Goal: Communication & Community: Answer question/provide support

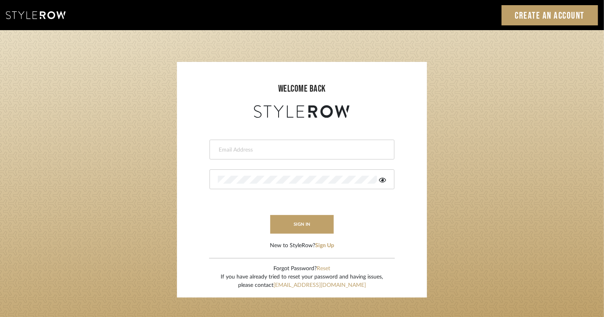
click at [270, 154] on div at bounding box center [301, 150] width 185 height 20
click at [267, 151] on input "email" at bounding box center [301, 150] width 166 height 8
type input "[EMAIL_ADDRESS][DOMAIN_NAME]"
click at [229, 175] on div at bounding box center [301, 179] width 185 height 20
click at [259, 152] on input "email" at bounding box center [301, 150] width 166 height 8
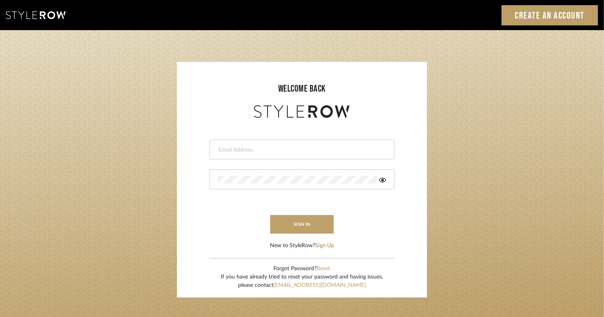
type input "[EMAIL_ADDRESS][DOMAIN_NAME]"
click at [383, 180] on icon at bounding box center [382, 180] width 7 height 5
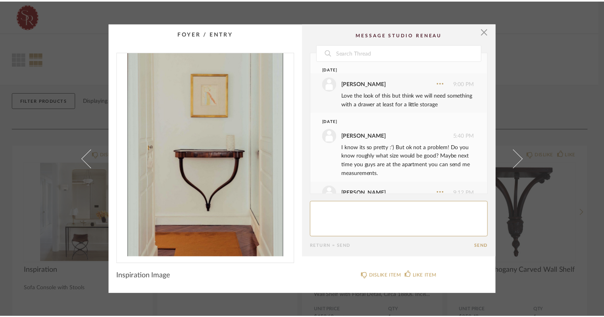
scroll to position [34, 0]
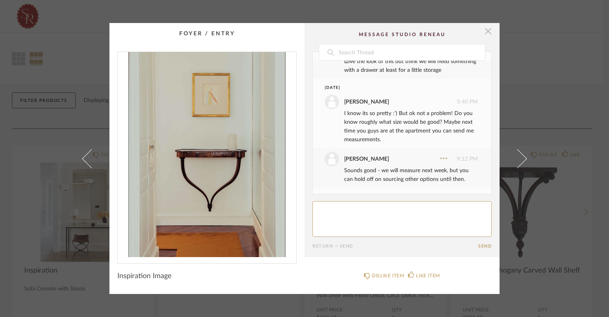
click at [487, 31] on span "button" at bounding box center [488, 31] width 16 height 16
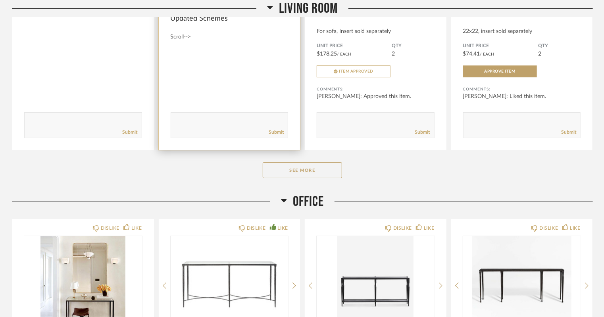
scroll to position [1508, 0]
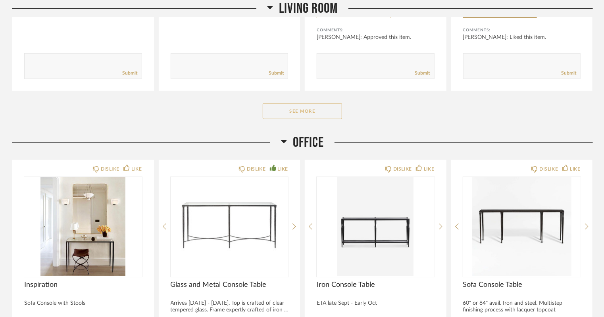
click at [305, 112] on button "See More" at bounding box center [302, 111] width 79 height 16
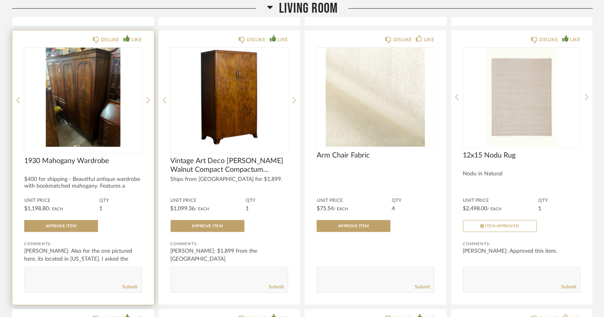
scroll to position [1865, 0]
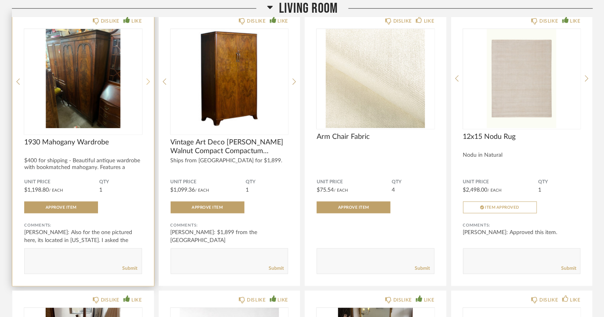
click at [148, 81] on icon at bounding box center [148, 81] width 4 height 7
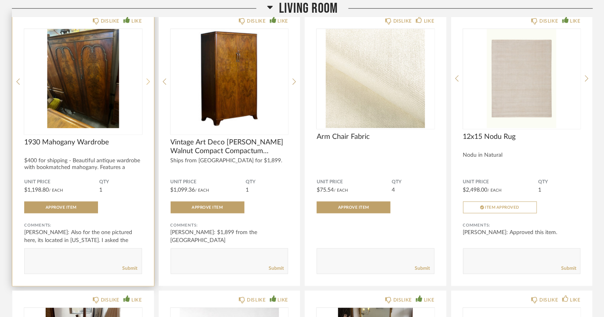
click at [148, 81] on icon at bounding box center [148, 81] width 4 height 7
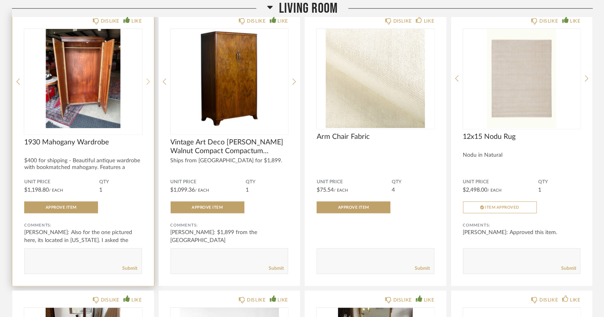
click at [148, 81] on icon at bounding box center [148, 81] width 4 height 7
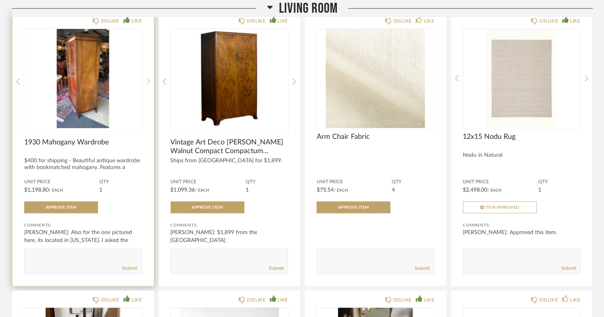
click at [148, 81] on icon at bounding box center [148, 81] width 4 height 7
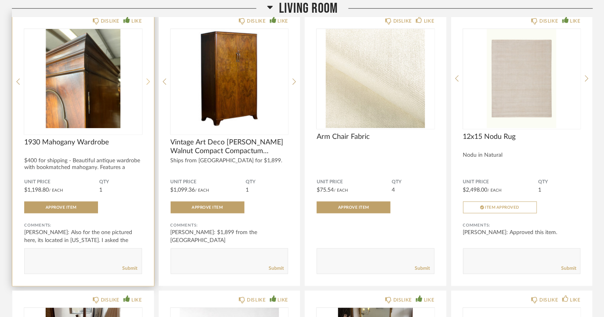
click at [148, 81] on icon at bounding box center [148, 81] width 4 height 7
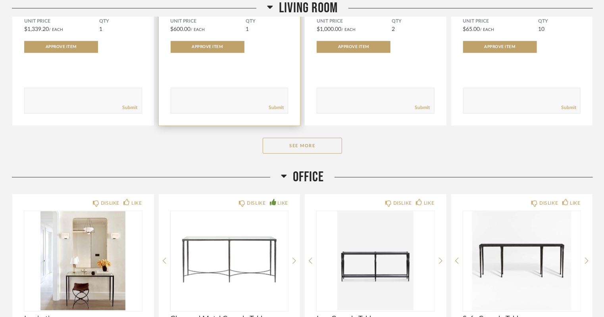
scroll to position [2618, 0]
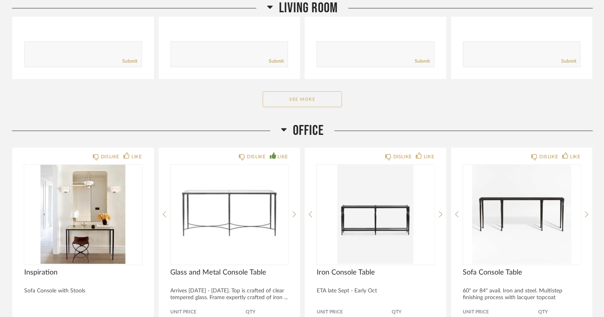
click at [301, 102] on button "See More" at bounding box center [302, 99] width 79 height 16
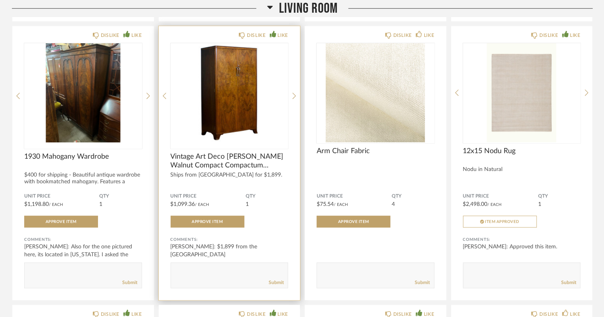
scroll to position [1825, 0]
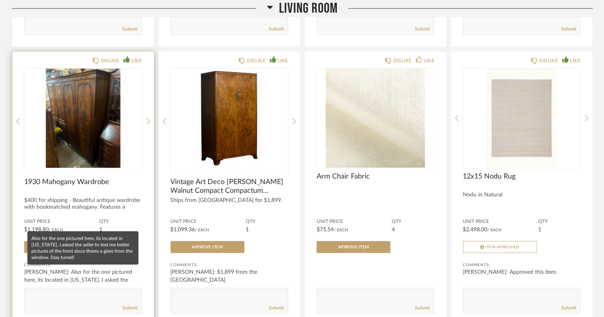
click at [106, 279] on div "Stephanie Youngren: Also for the one pictured here, its located in Georgia. I a…" at bounding box center [83, 280] width 118 height 24
click at [49, 275] on div "Stephanie Youngren: Also for the one pictured here, its located in Georgia. I a…" at bounding box center [83, 280] width 118 height 24
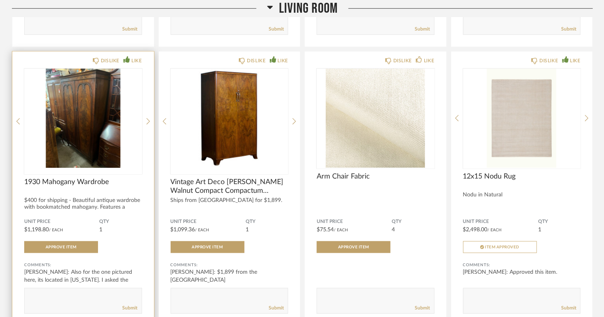
click at [59, 303] on div "Submit" at bounding box center [83, 308] width 117 height 11
click at [55, 295] on textarea at bounding box center [83, 297] width 117 height 11
type textarea "Did this one end up selling?"
